Goal: Task Accomplishment & Management: Complete application form

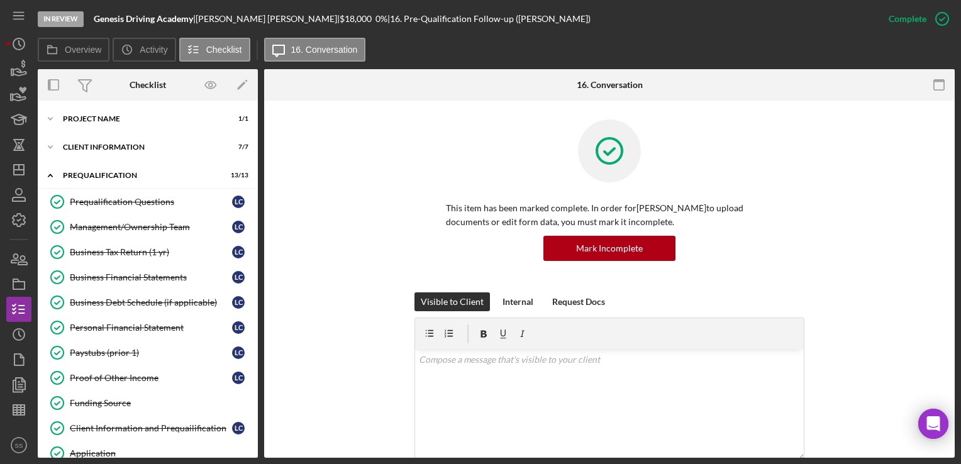
scroll to position [170, 0]
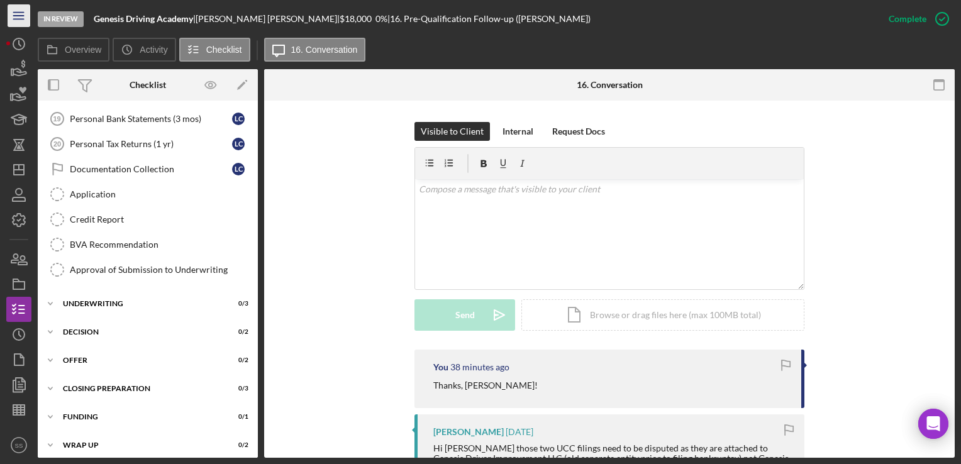
click at [21, 24] on icon "Icon/Menu" at bounding box center [19, 16] width 28 height 28
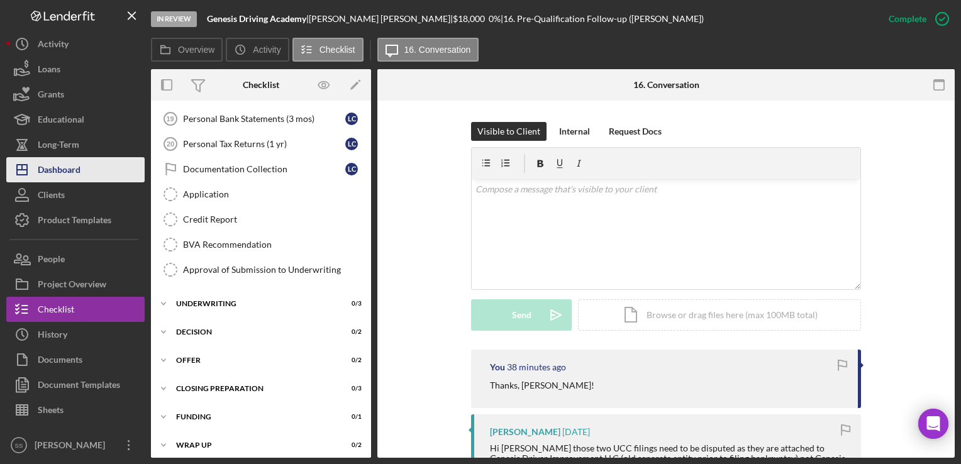
click at [51, 163] on div "Dashboard" at bounding box center [59, 171] width 43 height 28
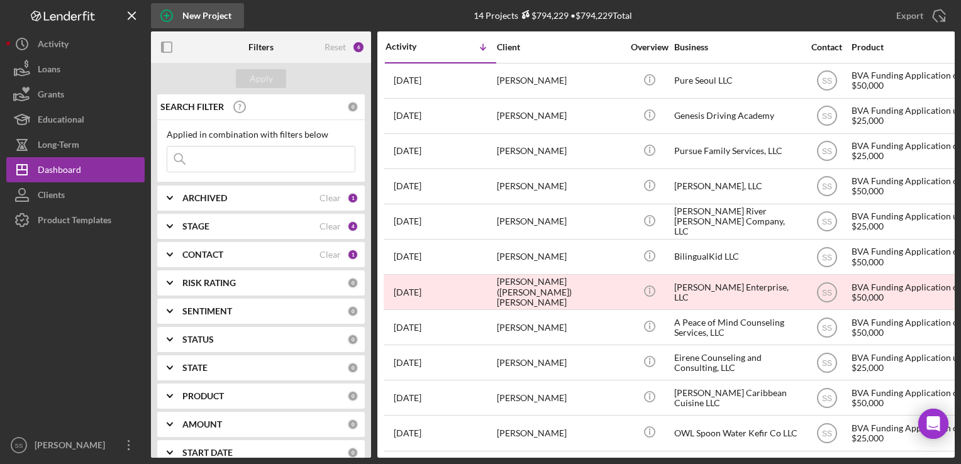
click at [163, 16] on icon "button" at bounding box center [166, 16] width 6 height 6
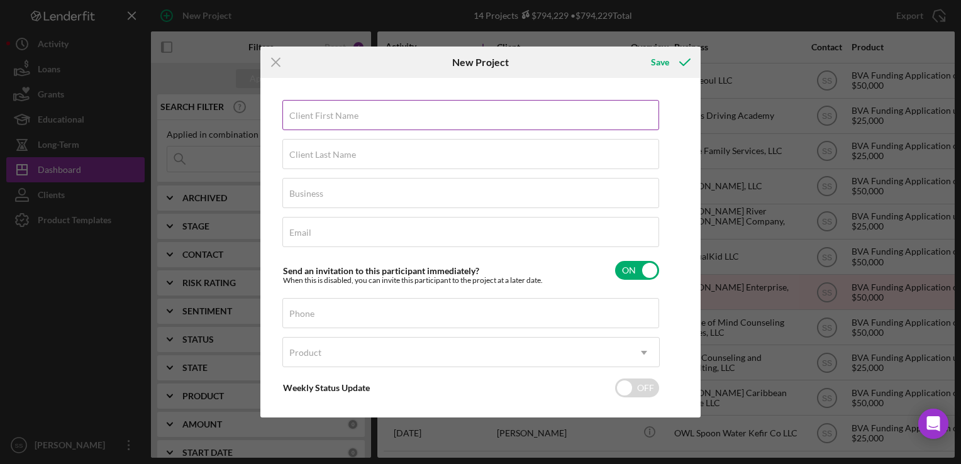
click at [397, 120] on input "Client First Name" at bounding box center [470, 115] width 377 height 30
type input "[PERSON_NAME]"
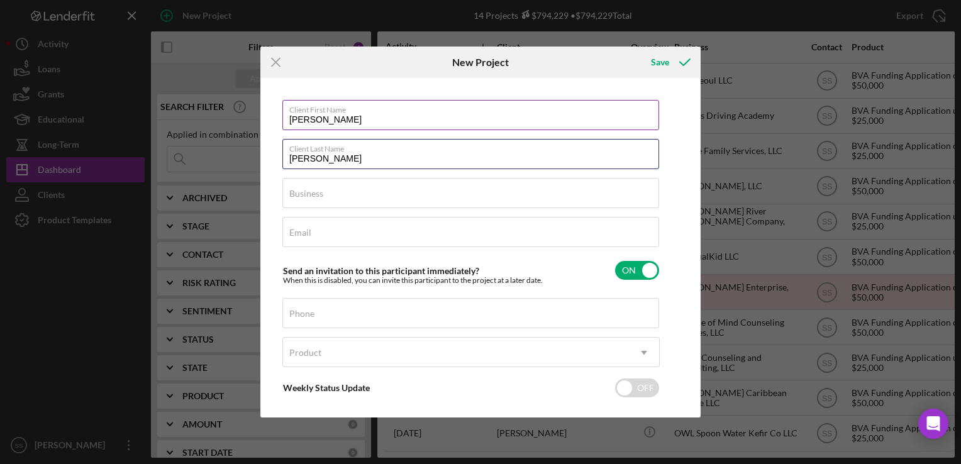
type input "[PERSON_NAME]"
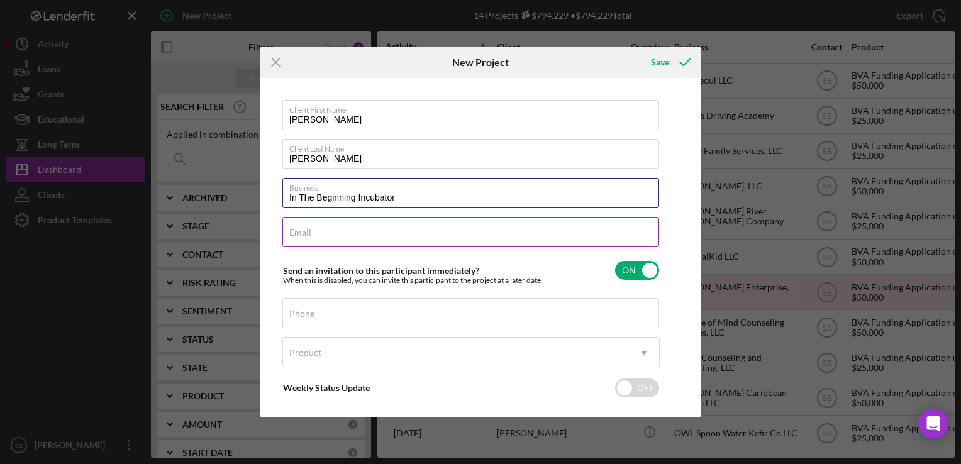
type input "In The Beginning Incubator"
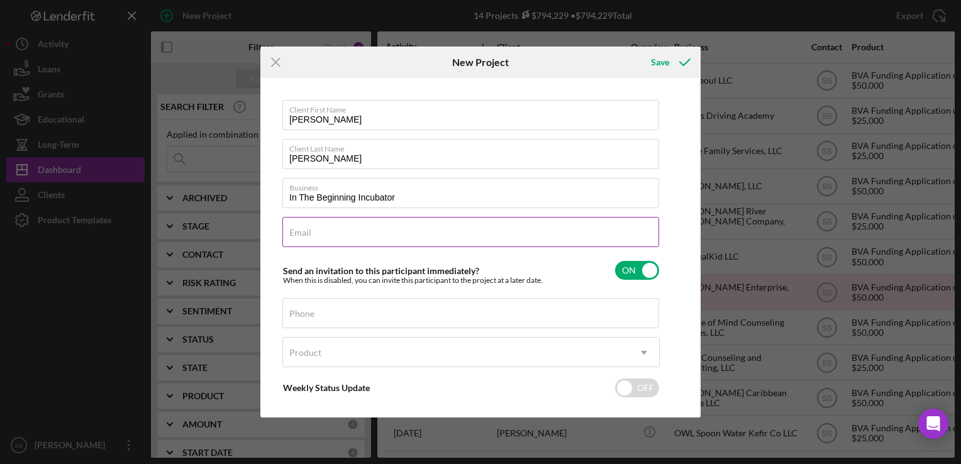
click at [441, 236] on input "Email" at bounding box center [470, 232] width 377 height 30
paste input "[PERSON_NAME][EMAIL_ADDRESS][DOMAIN_NAME]"
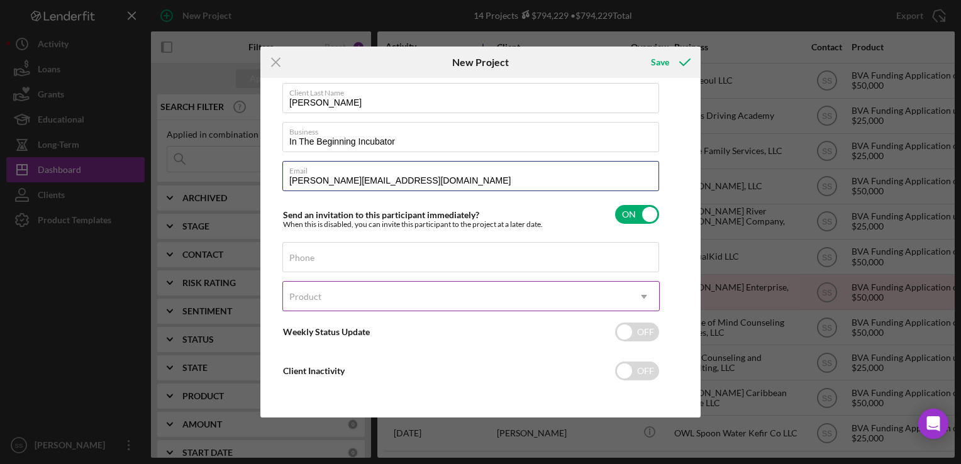
type input "[PERSON_NAME][EMAIL_ADDRESS][DOMAIN_NAME]"
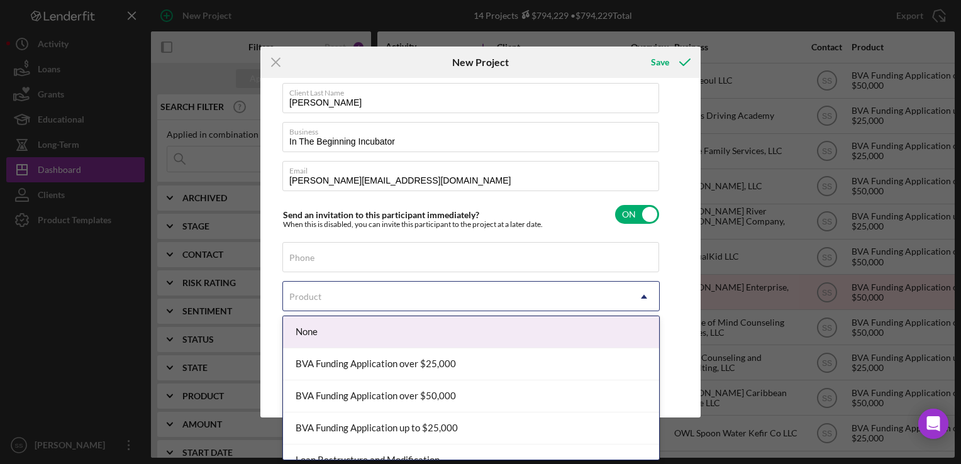
click at [616, 303] on div "Product" at bounding box center [456, 296] width 346 height 29
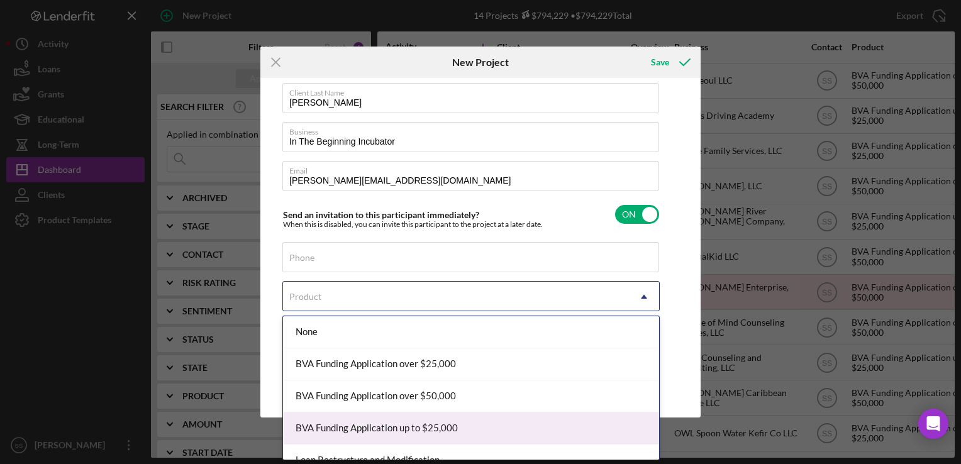
click at [446, 419] on div "BVA Funding Application up to $25,000" at bounding box center [471, 428] width 376 height 32
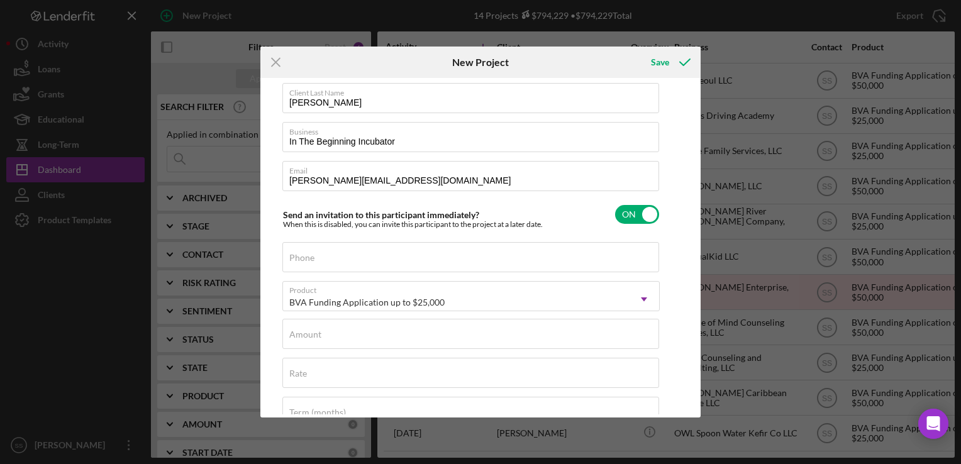
checkbox input "true"
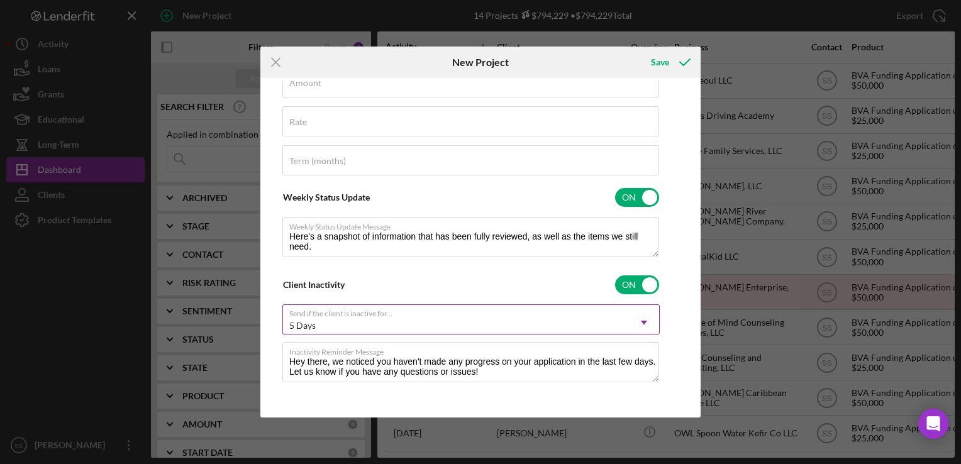
scroll to position [0, 0]
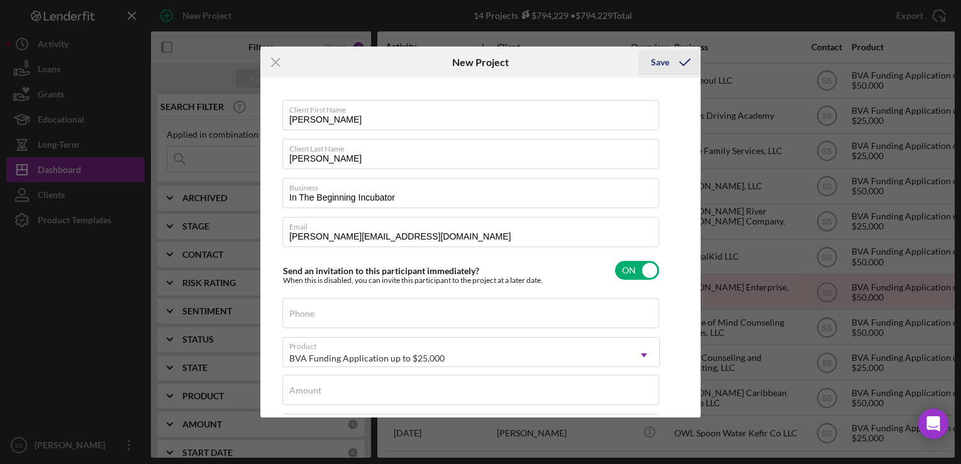
click at [661, 70] on div "Save" at bounding box center [660, 62] width 18 height 25
click at [667, 58] on div "Save" at bounding box center [660, 62] width 18 height 25
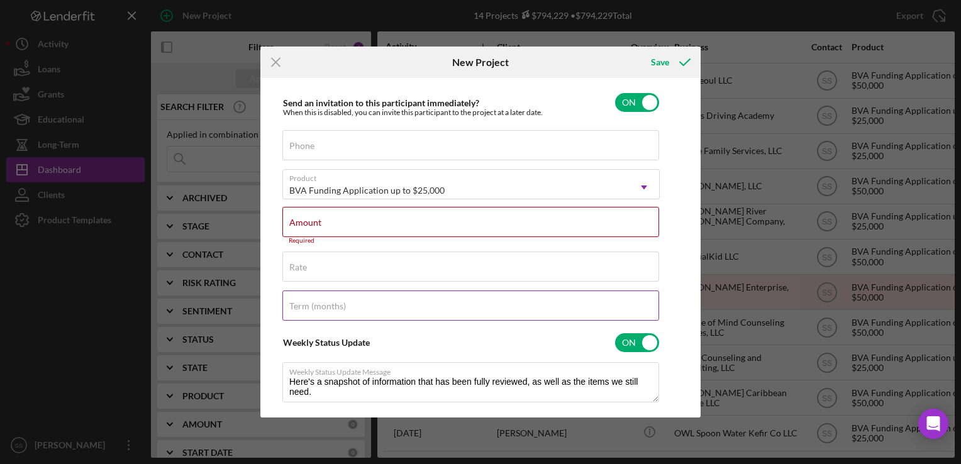
scroll to position [169, 0]
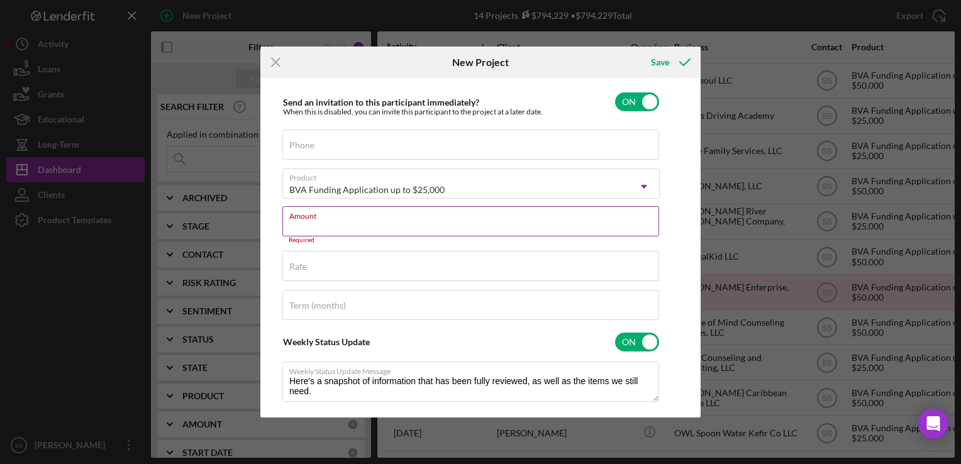
click at [415, 222] on input "Amount" at bounding box center [470, 221] width 377 height 30
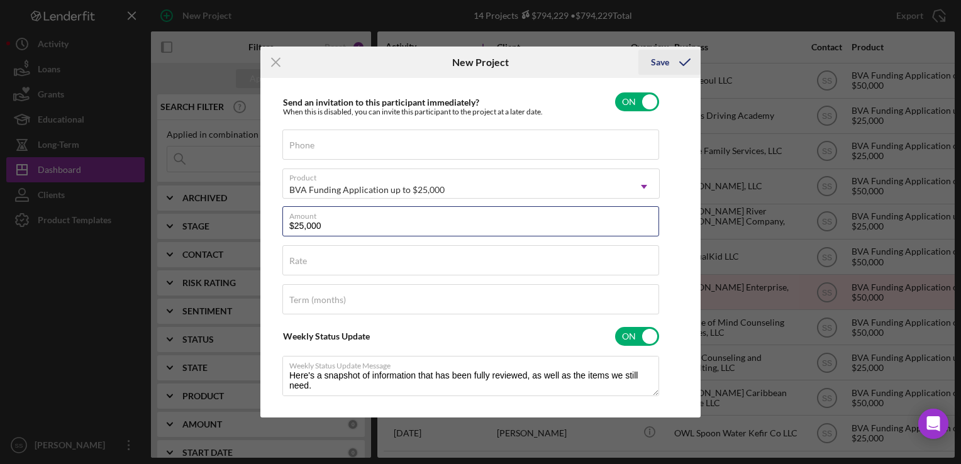
type input "$25,000"
click at [666, 59] on div "Save" at bounding box center [660, 62] width 18 height 25
checkbox input "false"
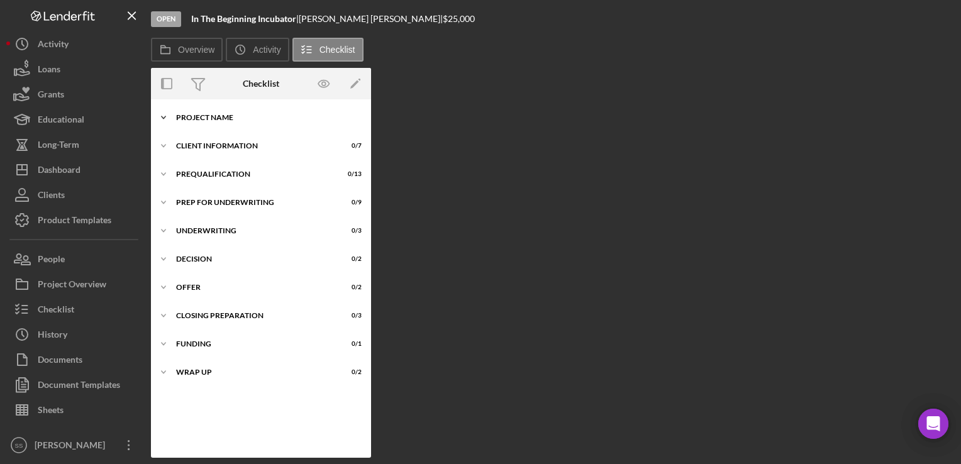
click at [224, 115] on div "Project Name" at bounding box center [265, 118] width 179 height 8
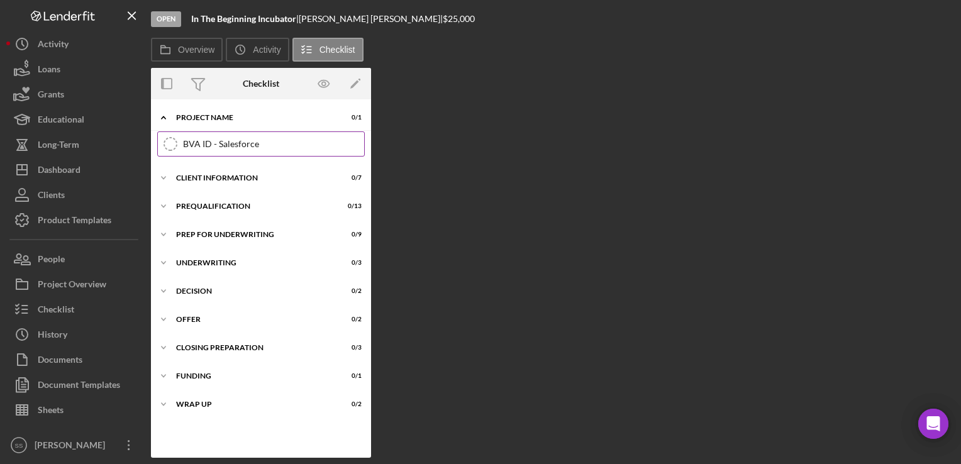
click at [228, 144] on div "BVA ID - Salesforce" at bounding box center [273, 144] width 181 height 10
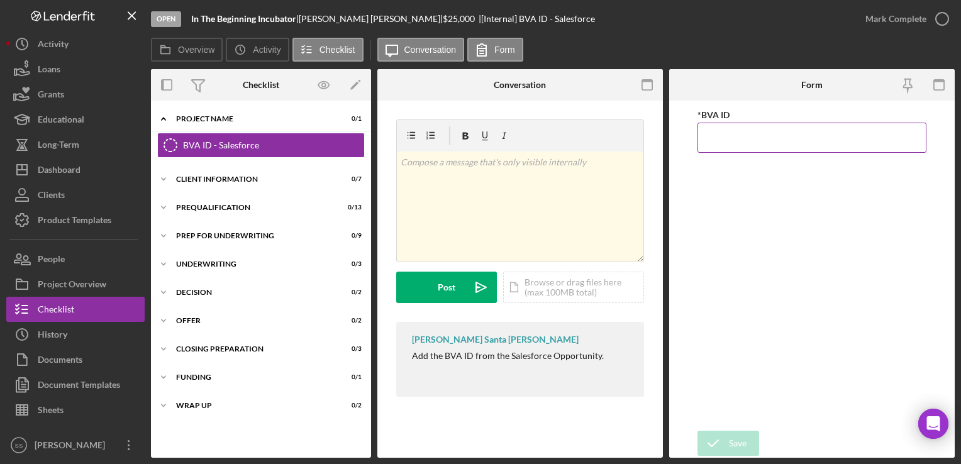
click at [768, 138] on input "*BVA ID" at bounding box center [811, 138] width 228 height 30
type input "000902"
click at [721, 436] on icon "submit" at bounding box center [712, 443] width 31 height 31
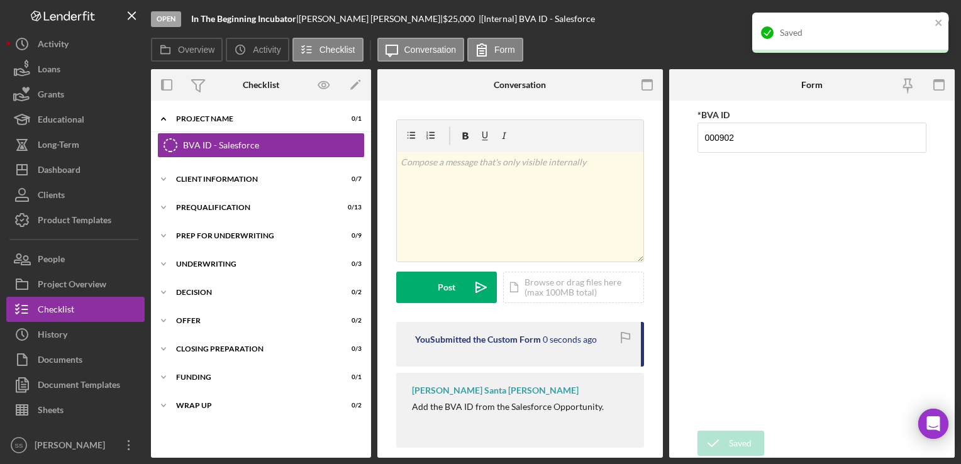
click at [943, 17] on div "Saved" at bounding box center [850, 33] width 196 height 40
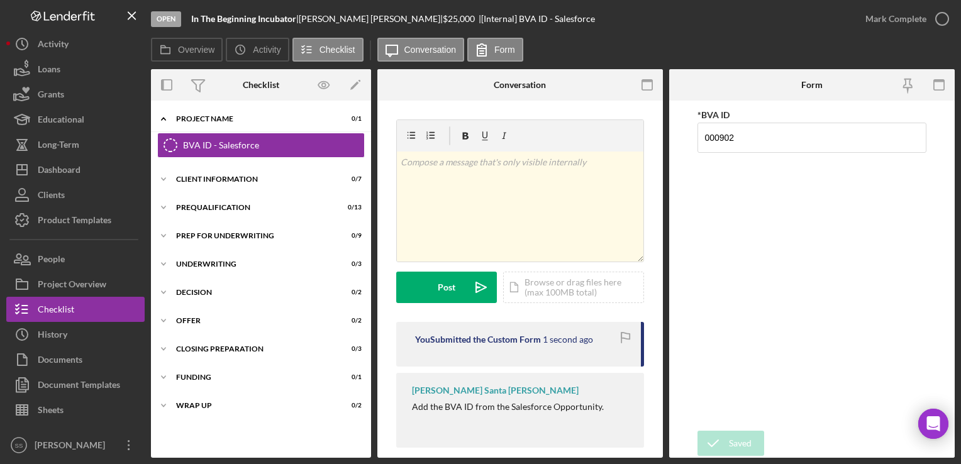
click at [943, 17] on div "Saved" at bounding box center [849, 37] width 201 height 55
click at [0, 0] on icon "button" at bounding box center [0, 0] width 0 height 0
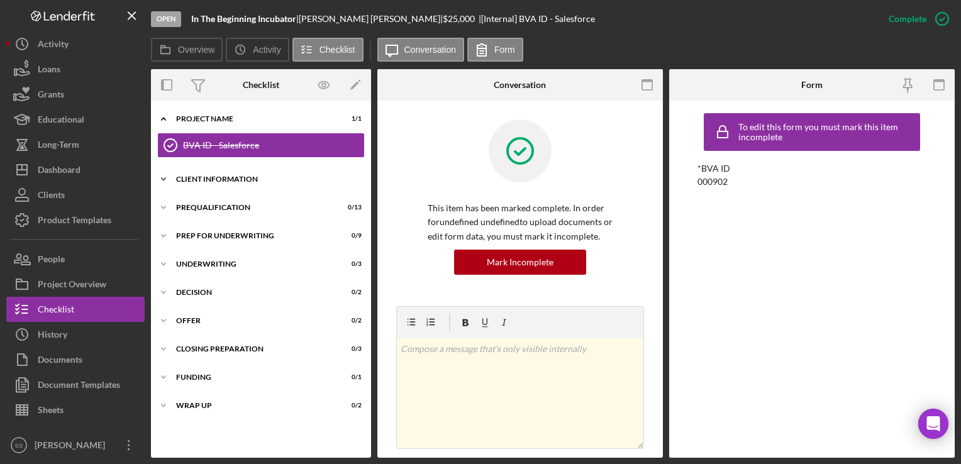
click at [211, 177] on div "Client Information" at bounding box center [265, 179] width 179 height 8
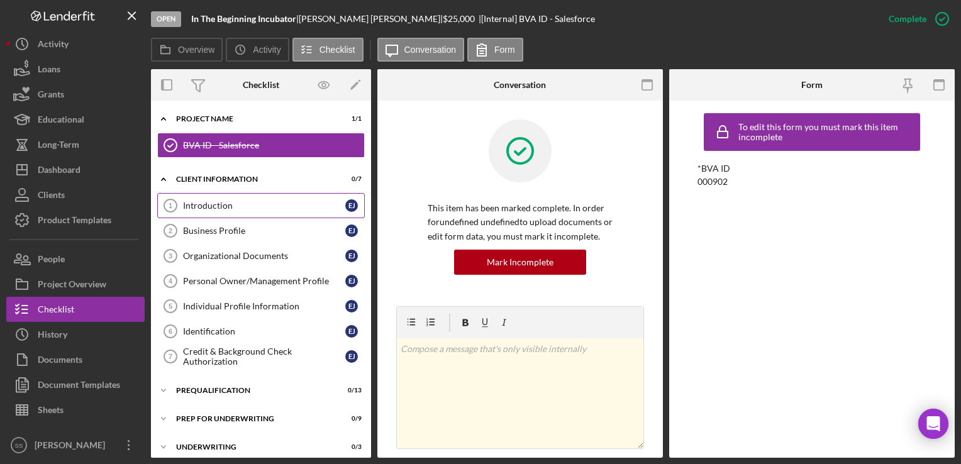
click at [209, 205] on div "Introduction" at bounding box center [264, 206] width 162 height 10
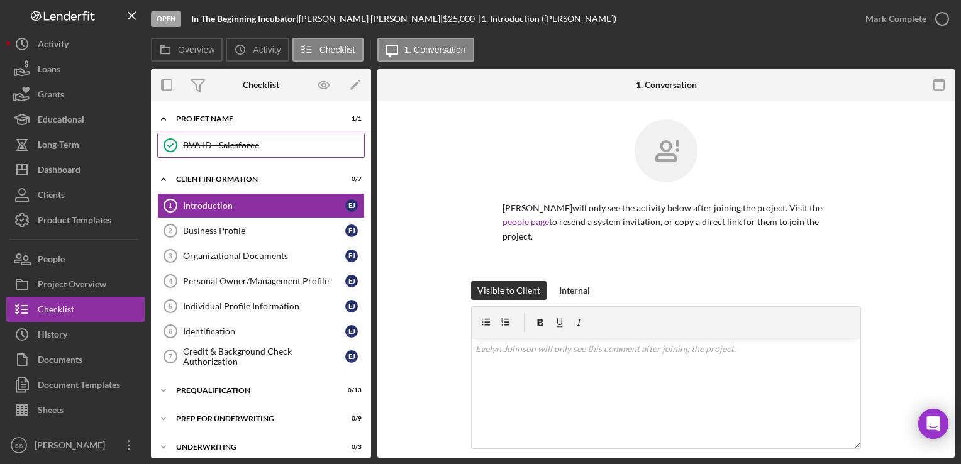
click at [219, 140] on div "BVA ID - Salesforce" at bounding box center [273, 145] width 181 height 10
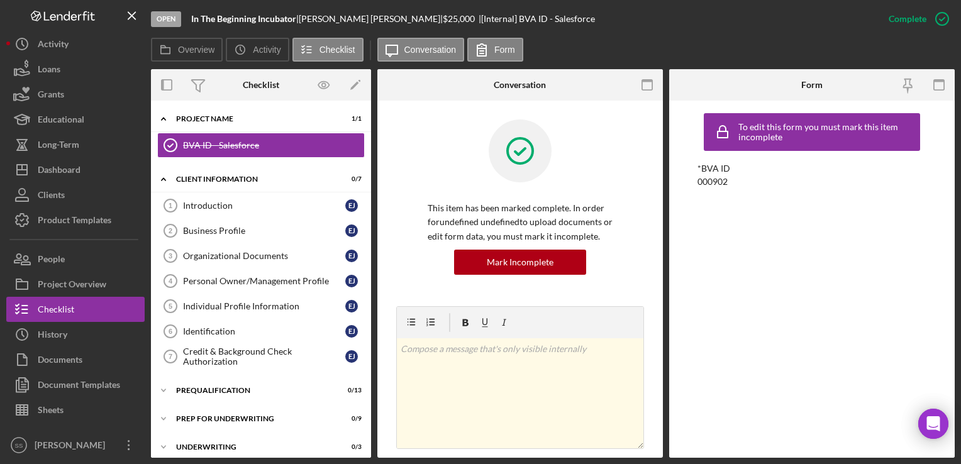
scroll to position [245, 0]
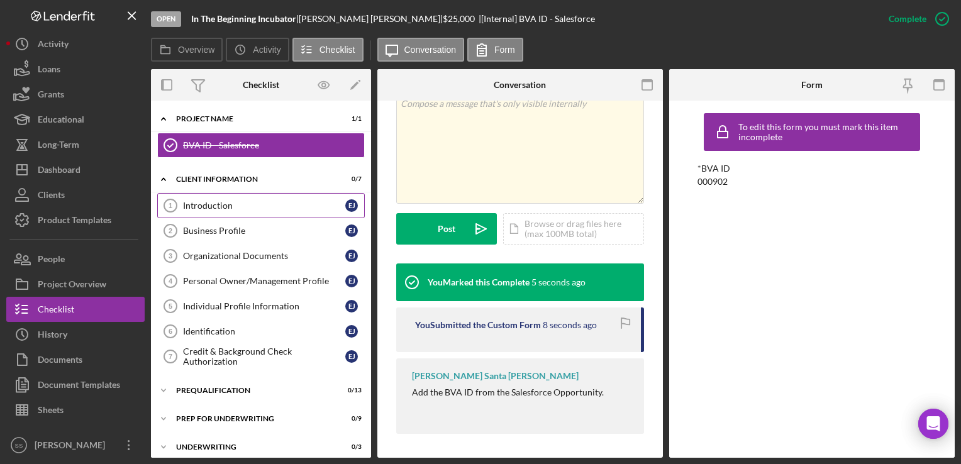
click at [205, 204] on div "Introduction" at bounding box center [264, 206] width 162 height 10
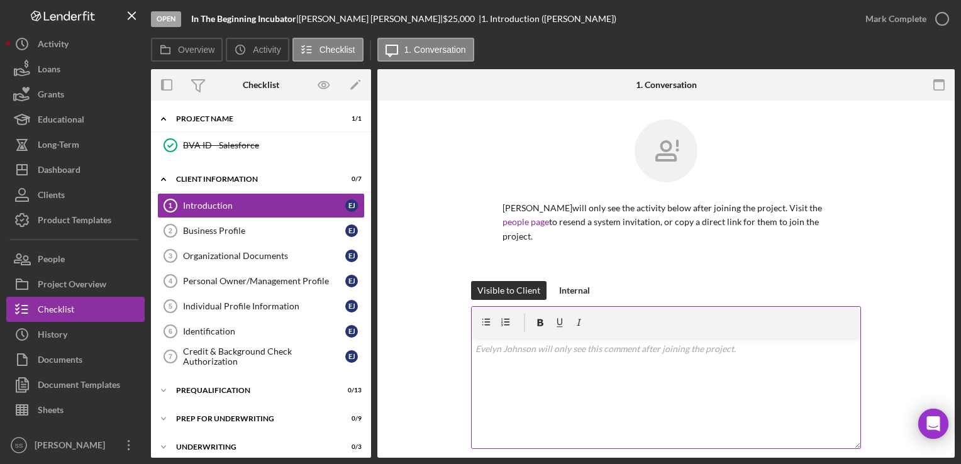
scroll to position [293, 0]
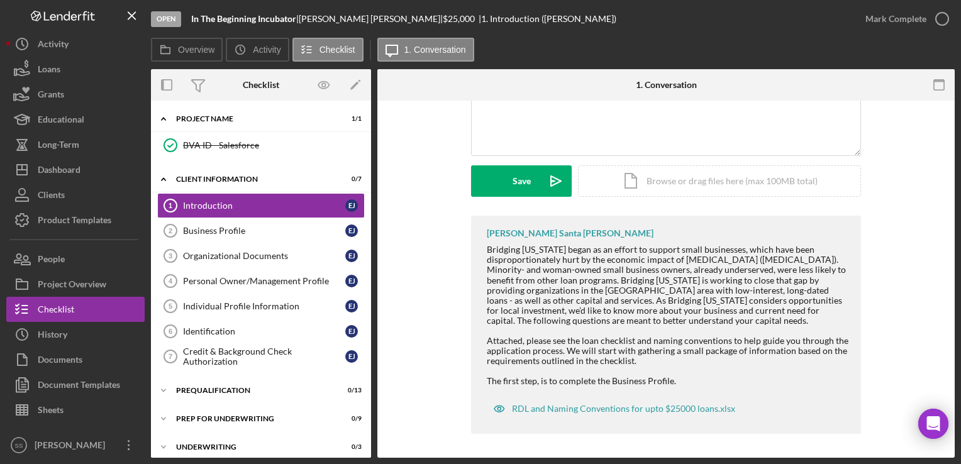
drag, startPoint x: 542, startPoint y: 406, endPoint x: 481, endPoint y: 394, distance: 62.3
click at [481, 394] on div "[PERSON_NAME] Santa [PERSON_NAME] Bridging [US_STATE] began as an effort to sup…" at bounding box center [666, 325] width 390 height 218
